Goal: Transaction & Acquisition: Purchase product/service

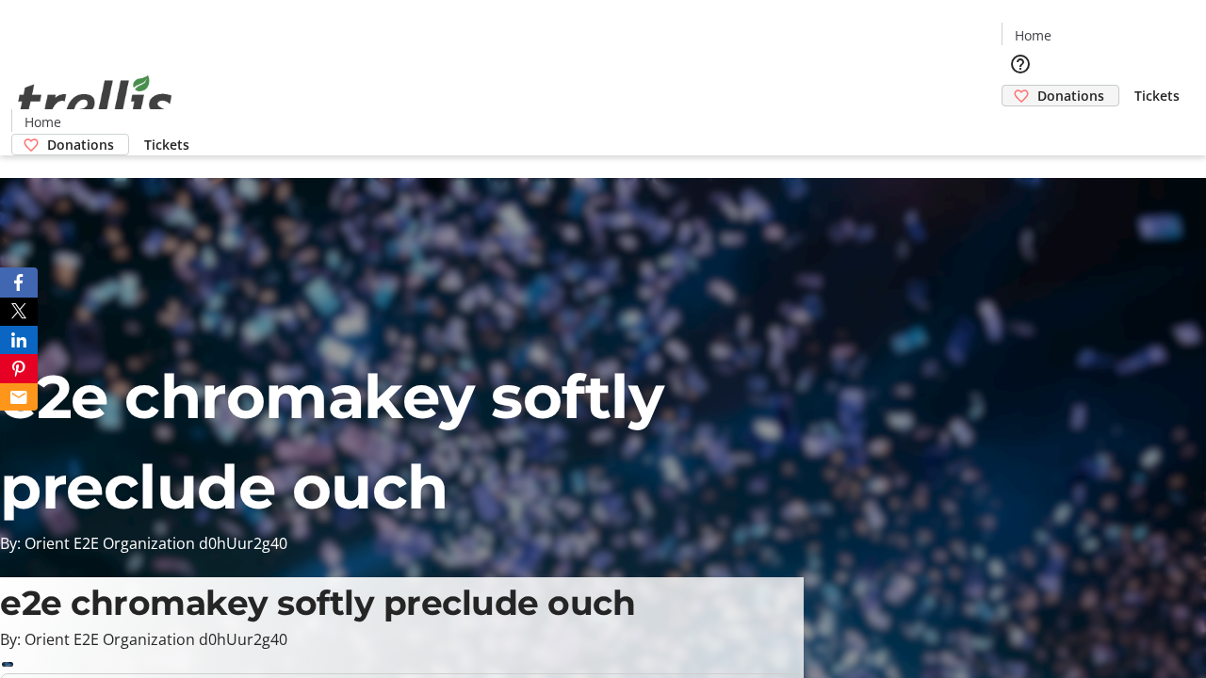
click at [1038, 86] on span "Donations" at bounding box center [1071, 96] width 67 height 20
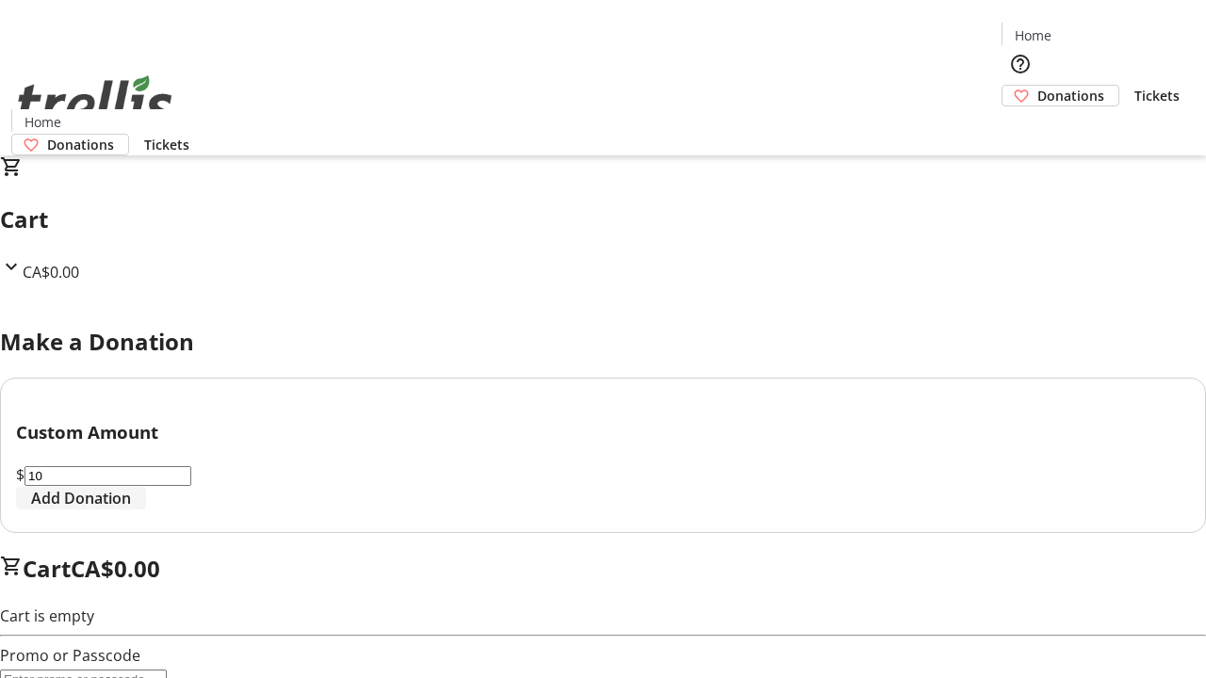
click at [131, 510] on span "Add Donation" at bounding box center [81, 498] width 100 height 23
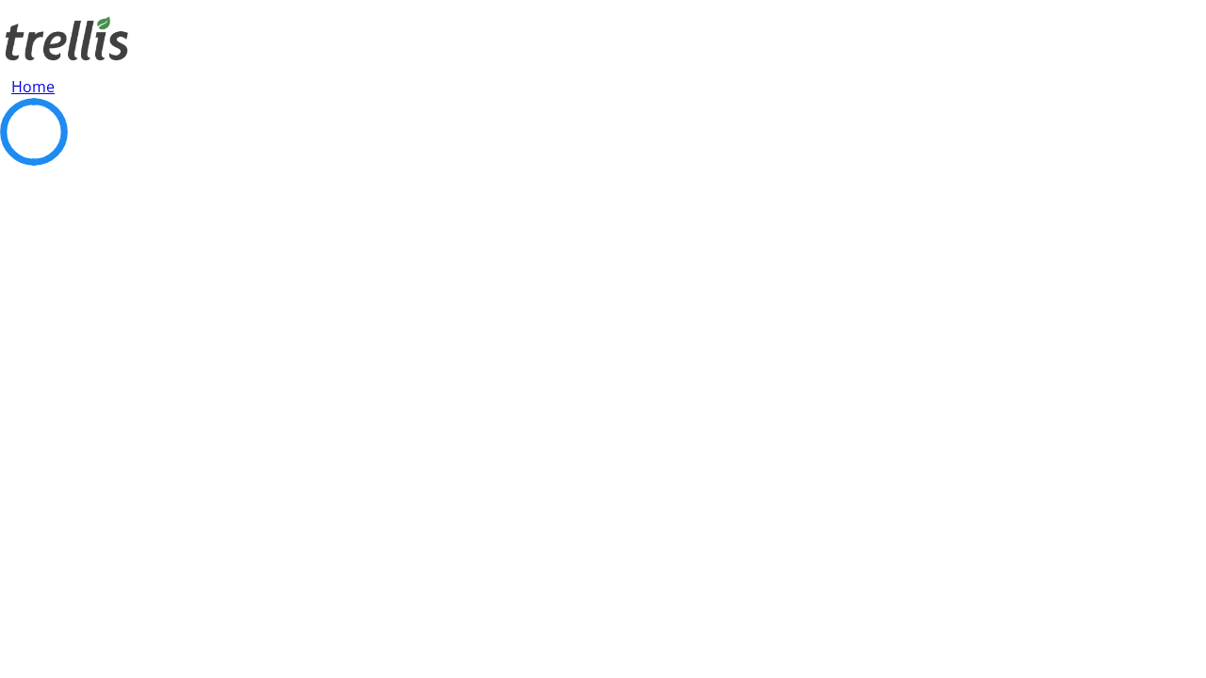
select select "CA"
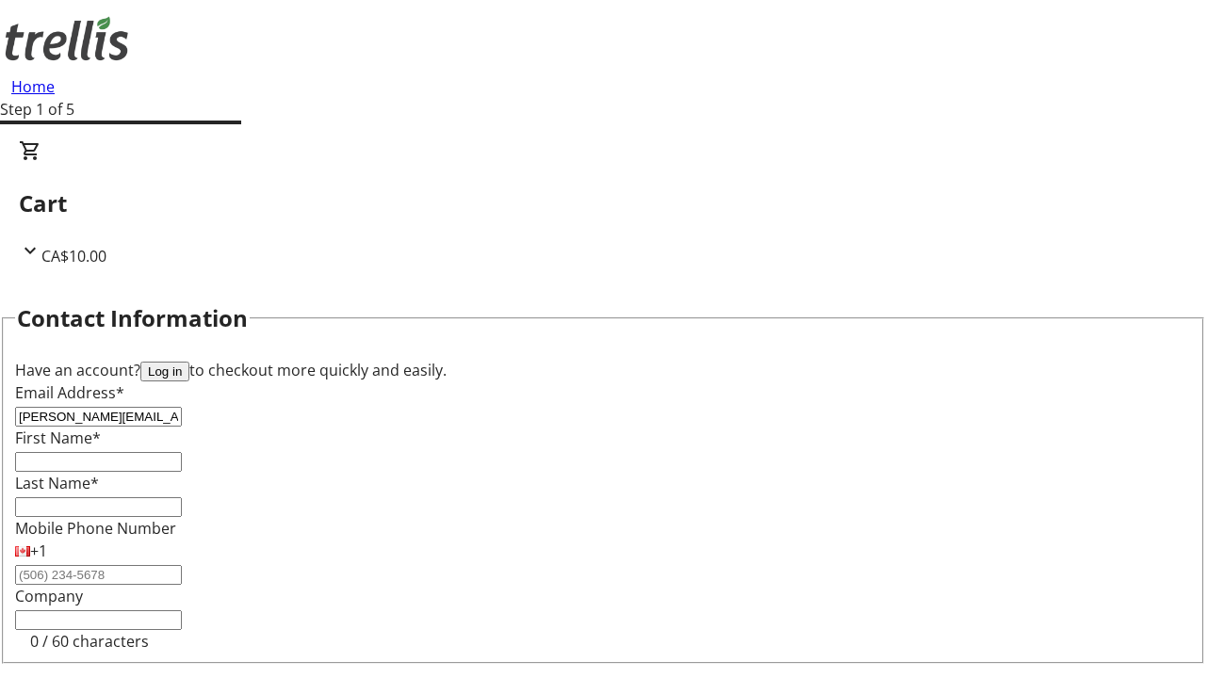
type input "[PERSON_NAME][EMAIL_ADDRESS][DOMAIN_NAME]"
type input "[PERSON_NAME]"
type input "Lubowitz"
type input "[STREET_ADDRESS][PERSON_NAME]"
type input "Kelowna"
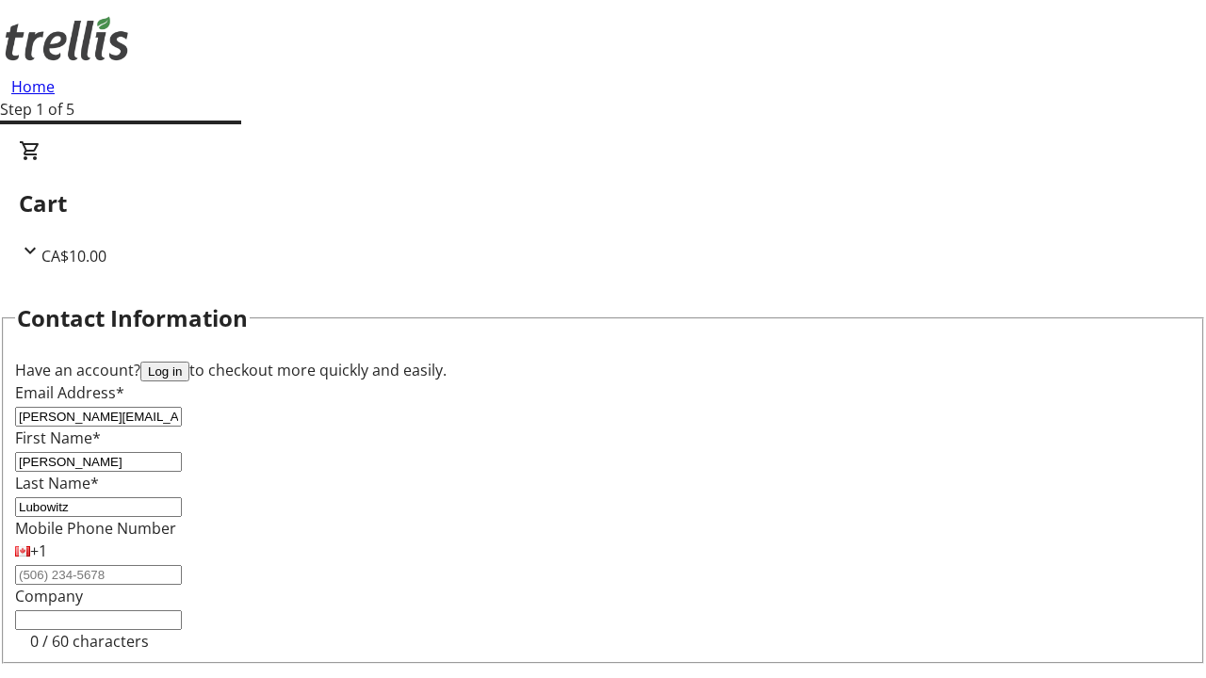
select select "BC"
type input "Kelowna"
type input "V1Y 0C2"
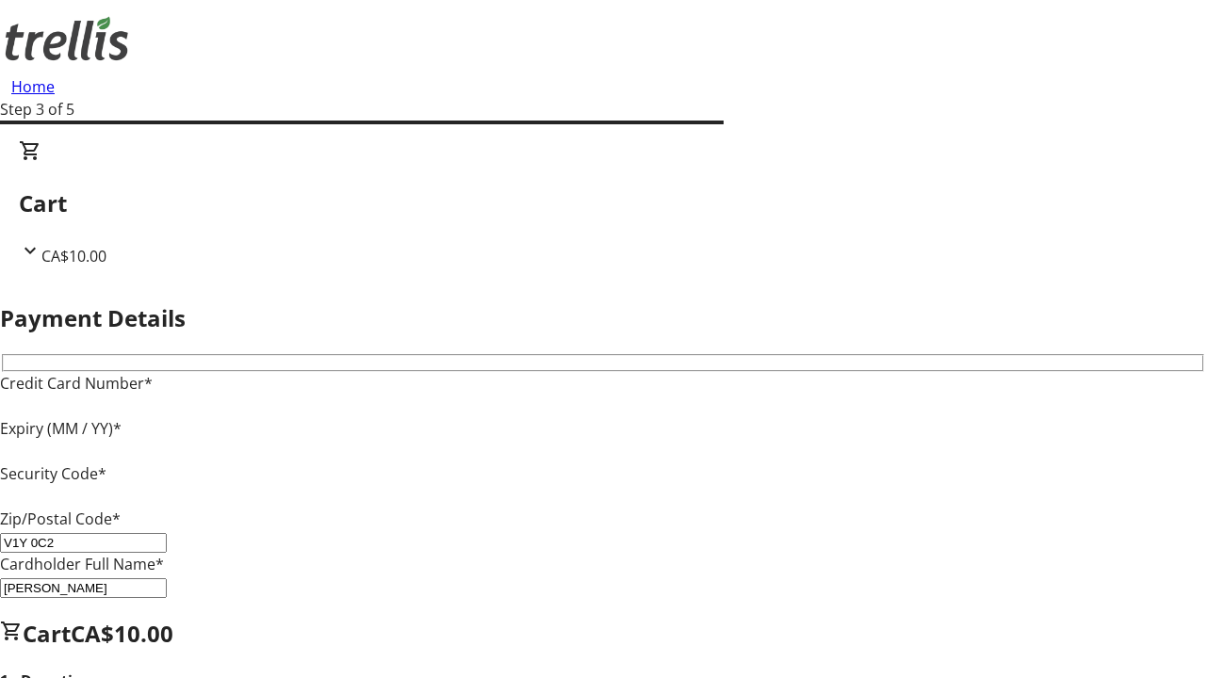
type input "V1Y 0C2"
